Goal: Task Accomplishment & Management: Use online tool/utility

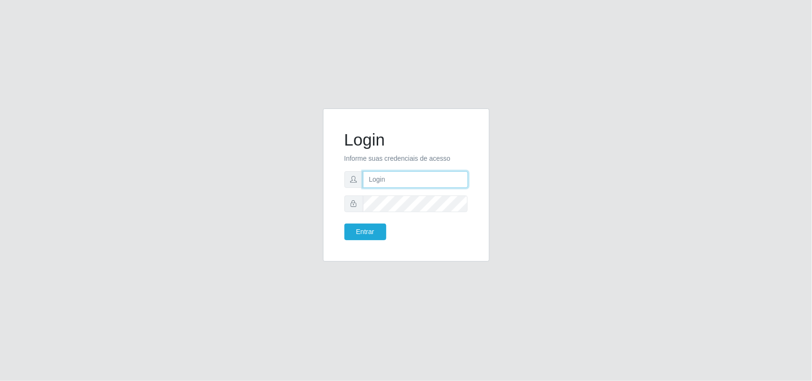
type input "marciel@bemaisb11"
click at [365, 215] on form "Login Informe suas credenciais de acesso marciel@bemaisb11 Entrar" at bounding box center [406, 185] width 124 height 110
click at [360, 228] on button "Entrar" at bounding box center [365, 231] width 42 height 17
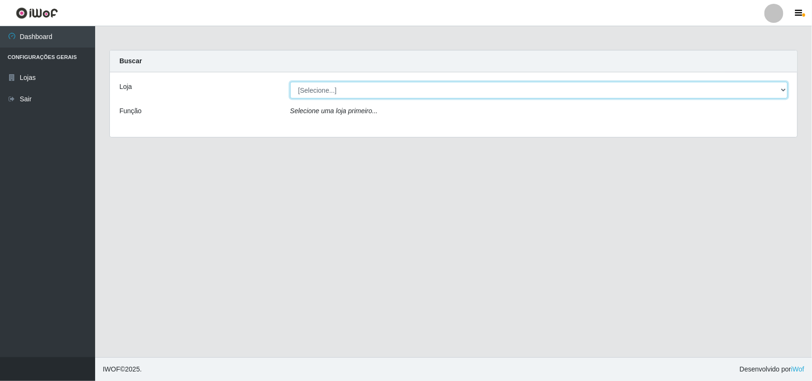
click at [338, 82] on select "[Selecione...] Bemais Supermercados - B11 Manaíra" at bounding box center [538, 90] width 497 height 17
select select "409"
click at [290, 82] on select "[Selecione...] Bemais Supermercados - B11 Manaíra" at bounding box center [538, 90] width 497 height 17
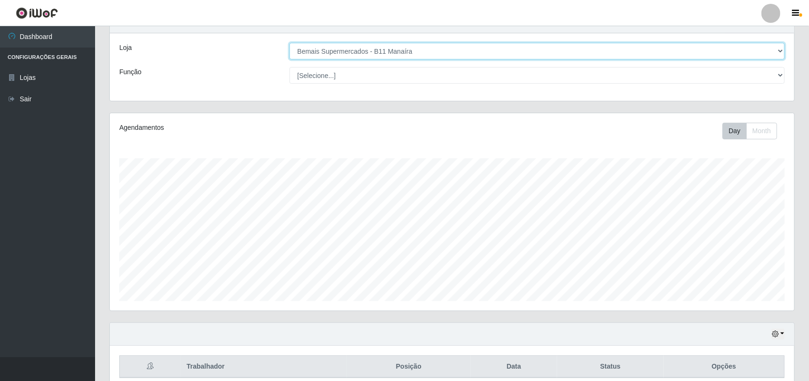
scroll to position [82, 0]
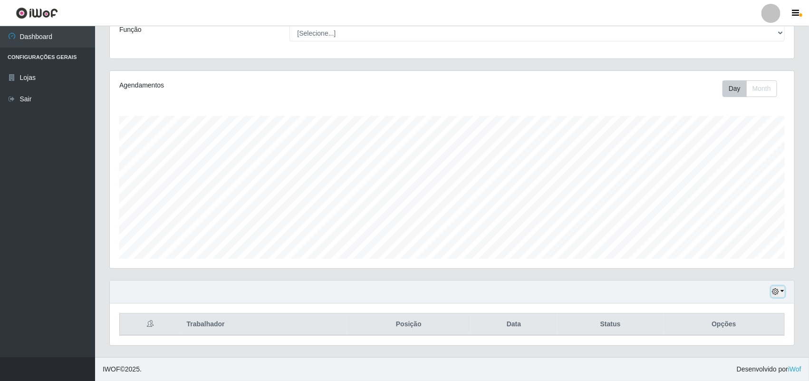
click at [781, 291] on button "button" at bounding box center [778, 291] width 13 height 11
click at [743, 255] on button "1 Semana" at bounding box center [746, 256] width 75 height 20
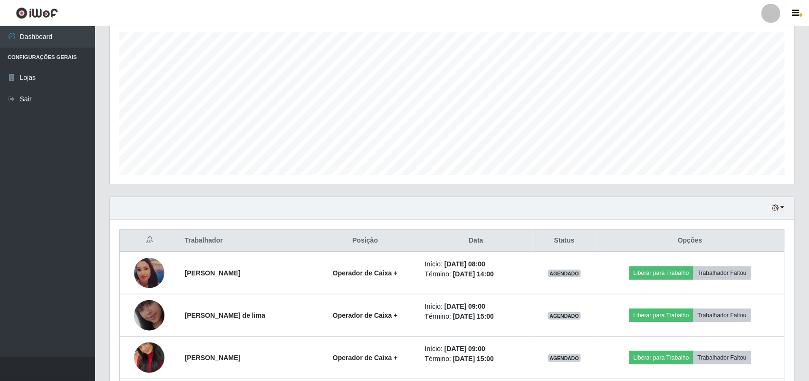
scroll to position [150, 0]
